Goal: Information Seeking & Learning: Learn about a topic

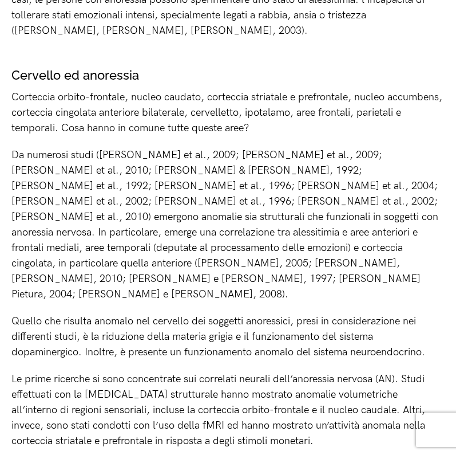
scroll to position [1953, 0]
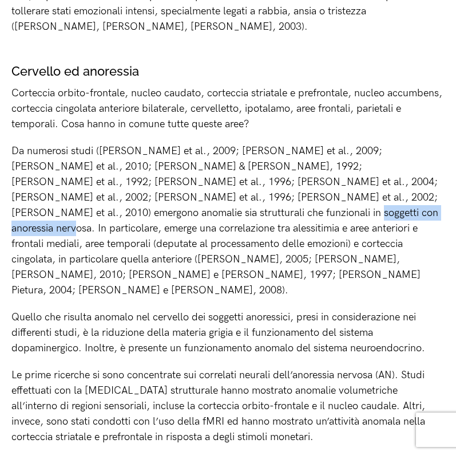
drag, startPoint x: 96, startPoint y: 179, endPoint x: 203, endPoint y: 176, distance: 107.1
click at [203, 177] on p "Da numerosi studi ([PERSON_NAME] et al., 2009; [PERSON_NAME] et al., 2009; [PER…" at bounding box center [227, 220] width 433 height 155
click at [267, 191] on p "Da numerosi studi ([PERSON_NAME] et al., 2009; [PERSON_NAME] et al., 2009; [PER…" at bounding box center [227, 220] width 433 height 155
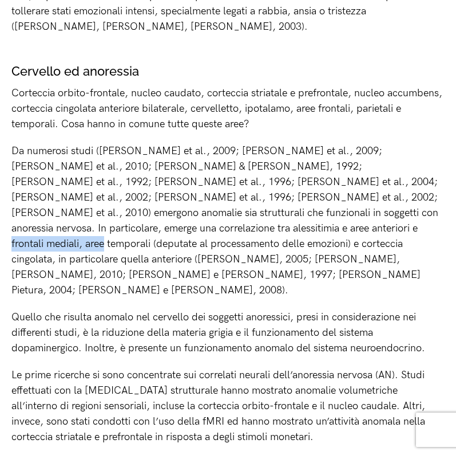
drag, startPoint x: 157, startPoint y: 192, endPoint x: 254, endPoint y: 197, distance: 96.3
click at [254, 197] on p "Da numerosi studi ([PERSON_NAME] et al., 2009; [PERSON_NAME] et al., 2009; [PER…" at bounding box center [227, 220] width 433 height 155
click at [303, 196] on p "Da numerosi studi ([PERSON_NAME] et al., 2009; [PERSON_NAME] et al., 2009; [PER…" at bounding box center [227, 220] width 433 height 155
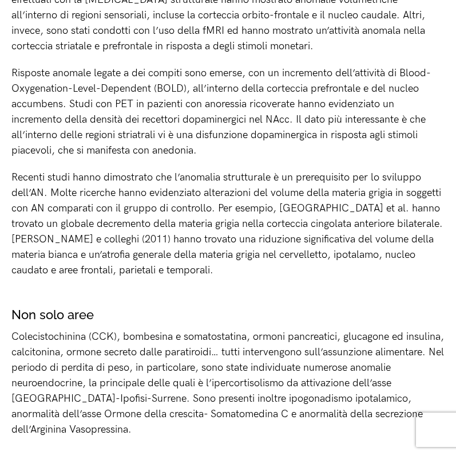
scroll to position [2344, 0]
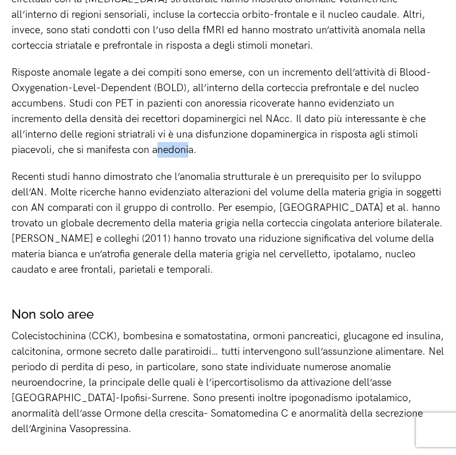
drag, startPoint x: 156, startPoint y: 85, endPoint x: 188, endPoint y: 83, distance: 32.1
click at [188, 84] on p "Risposte anomale legate a dei compiti sono emerse, con un incremento dell’attiv…" at bounding box center [227, 111] width 433 height 93
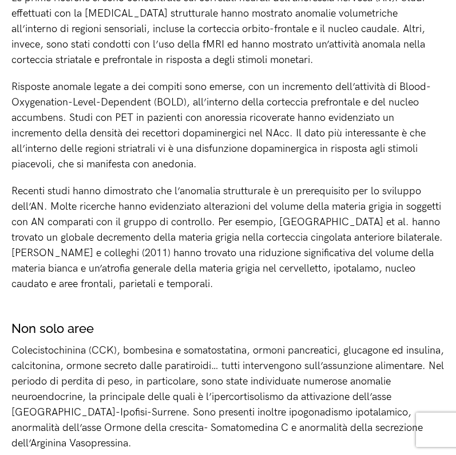
scroll to position [2329, 0]
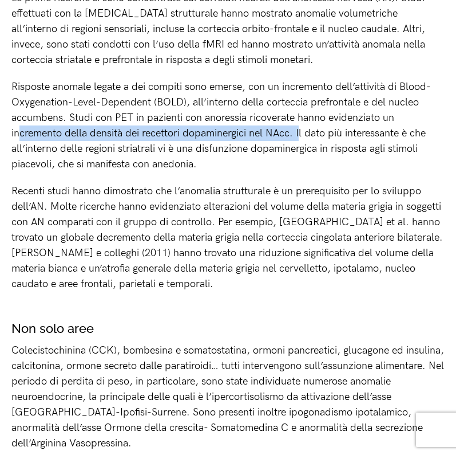
drag, startPoint x: 19, startPoint y: 68, endPoint x: 301, endPoint y: 74, distance: 281.8
click at [301, 79] on p "Risposte anomale legate a dei compiti sono emerse, con un incremento dell’attiv…" at bounding box center [227, 125] width 433 height 93
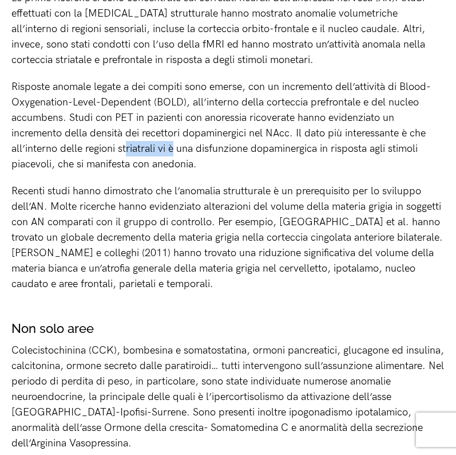
drag, startPoint x: 127, startPoint y: 84, endPoint x: 172, endPoint y: 82, distance: 45.3
click at [172, 82] on p "Risposte anomale legate a dei compiti sono emerse, con un incremento dell’attiv…" at bounding box center [227, 125] width 433 height 93
drag, startPoint x: 286, startPoint y: 81, endPoint x: 330, endPoint y: 88, distance: 44.6
click at [330, 88] on p "Risposte anomale legate a dei compiti sono emerse, con un incremento dell’attiv…" at bounding box center [227, 125] width 433 height 93
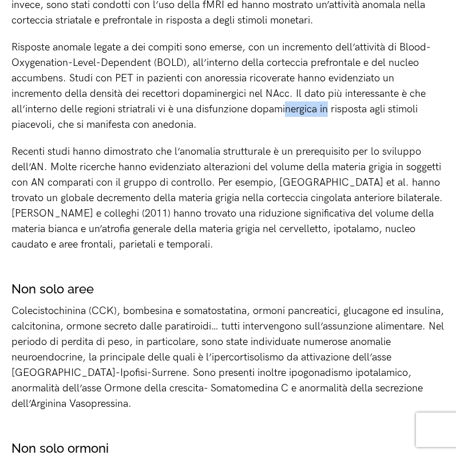
scroll to position [2369, 0]
drag, startPoint x: 172, startPoint y: 56, endPoint x: 211, endPoint y: 65, distance: 40.6
click at [211, 65] on p "Risposte anomale legate a dei compiti sono emerse, con un incremento dell’attiv…" at bounding box center [227, 86] width 433 height 93
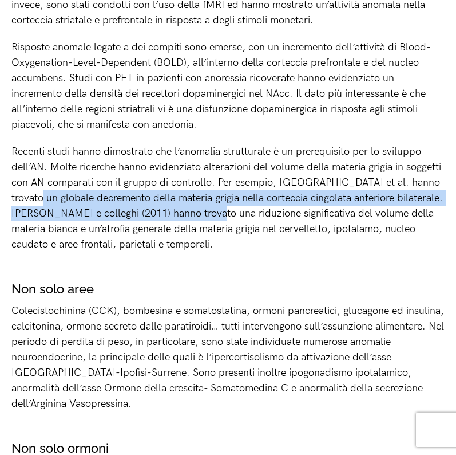
drag, startPoint x: 45, startPoint y: 136, endPoint x: 222, endPoint y: 147, distance: 176.7
click at [222, 148] on p "Recenti studi hanno dimostrato che l’anomalia strutturale è un prerequisito per…" at bounding box center [227, 198] width 433 height 108
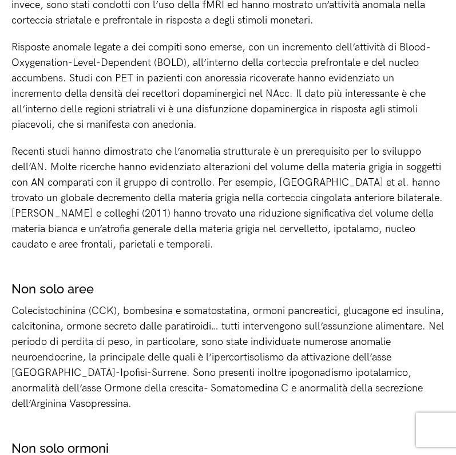
click at [230, 156] on p "Recenti studi hanno dimostrato che l’anomalia strutturale è un prerequisito per…" at bounding box center [227, 198] width 433 height 108
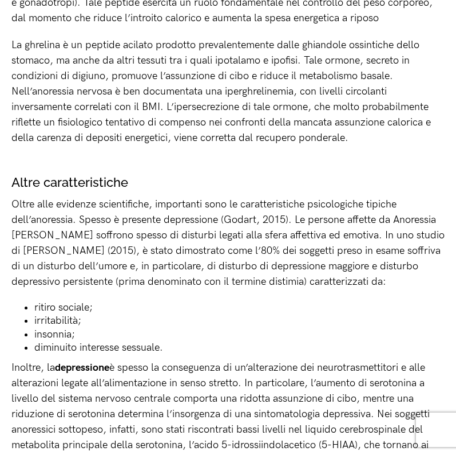
scroll to position [2932, 0]
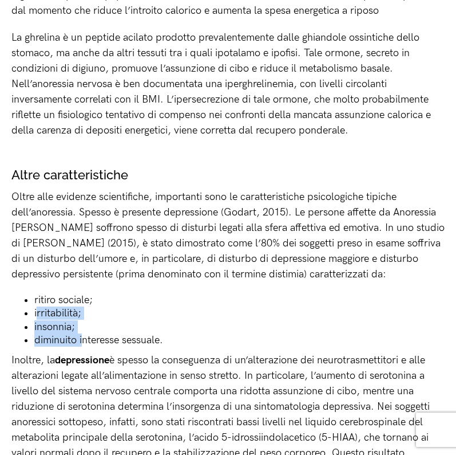
drag, startPoint x: 37, startPoint y: 248, endPoint x: 83, endPoint y: 274, distance: 52.8
click at [83, 293] on ul "ritiro sociale; irritabilità; insonnia; diminuito interesse sessuale." at bounding box center [227, 320] width 433 height 54
click at [135, 333] on li "diminuito interesse sessuale." at bounding box center [239, 339] width 411 height 13
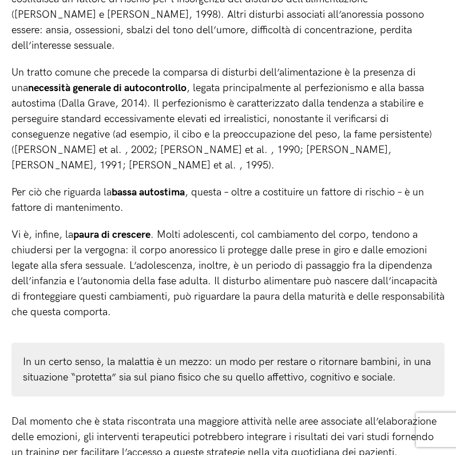
scroll to position [3431, 0]
